Goal: Communication & Community: Answer question/provide support

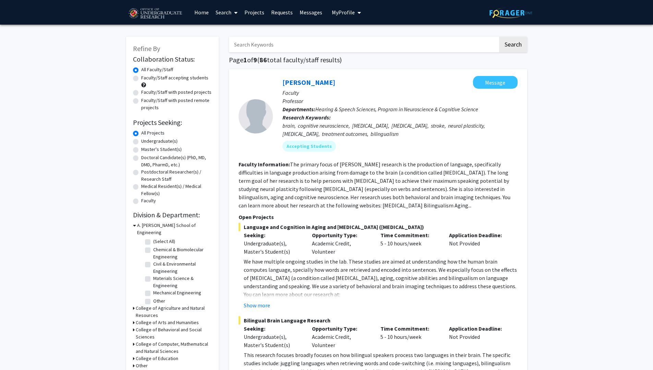
click at [306, 17] on link "Messages" at bounding box center [310, 12] width 29 height 24
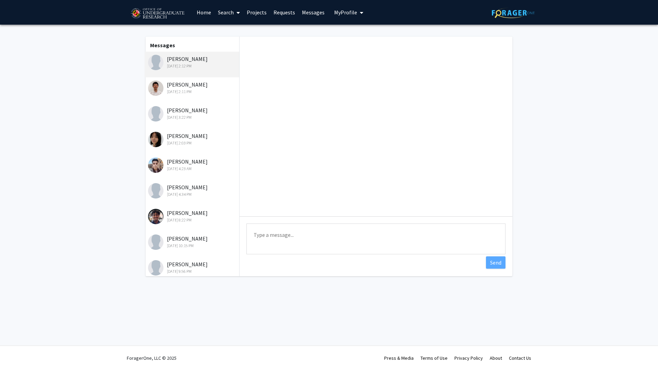
scroll to position [141, 0]
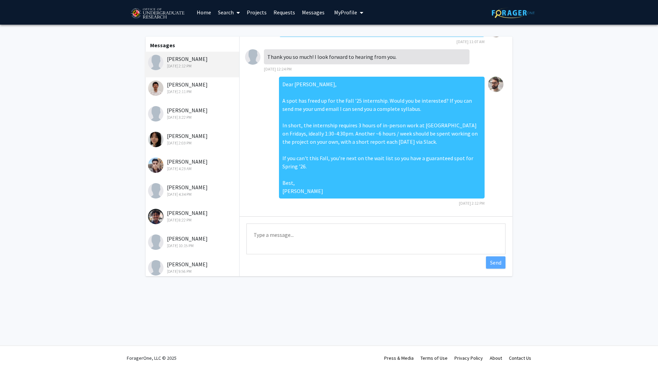
click at [330, 248] on textarea "Type a message" at bounding box center [375, 239] width 259 height 31
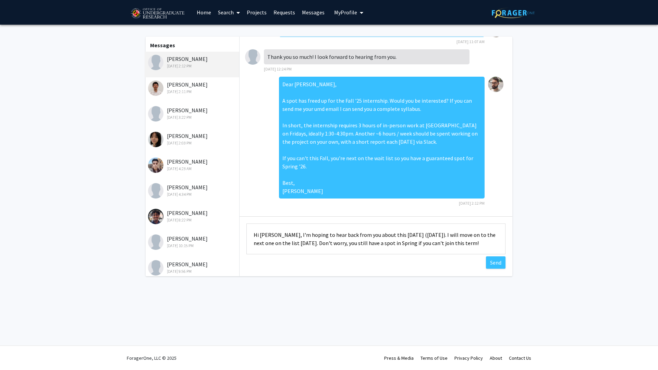
click at [481, 243] on textarea "Hi [PERSON_NAME], I'm hoping to hear back from you about this [DATE] ([DATE]). …" at bounding box center [375, 239] width 259 height 31
click at [471, 236] on textarea "Hi [PERSON_NAME], I'm hoping to hear back from you about this [DATE] ([DATE]). …" at bounding box center [375, 239] width 259 height 31
type textarea "Hi [PERSON_NAME], I'm hoping to hear back from you about this [DATE] ([DATE]). …"
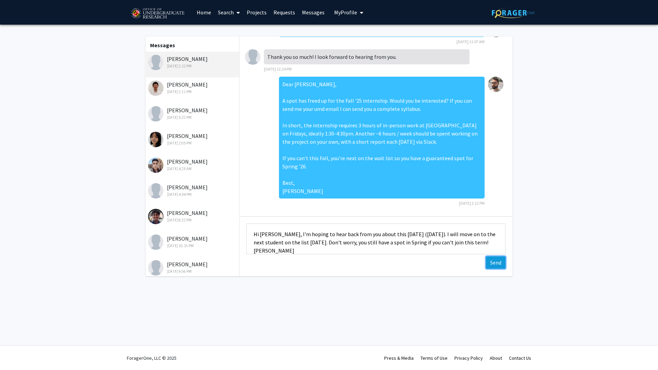
click at [490, 264] on button "Send" at bounding box center [496, 263] width 20 height 12
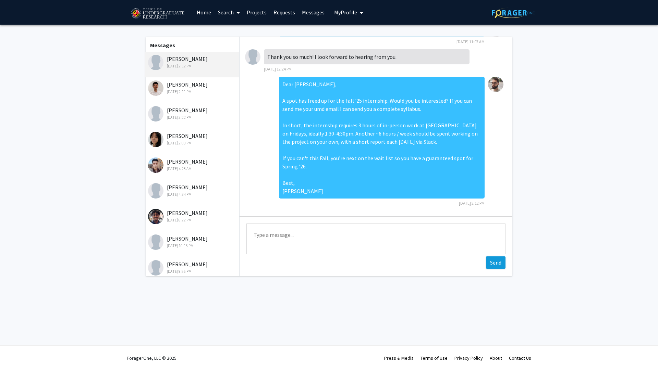
scroll to position [193, 0]
